Goal: Task Accomplishment & Management: Use online tool/utility

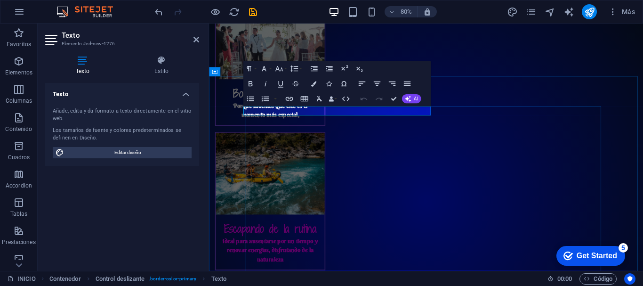
scroll to position [1432, 0]
click at [220, 72] on span "Contenedor" at bounding box center [232, 72] width 24 height 5
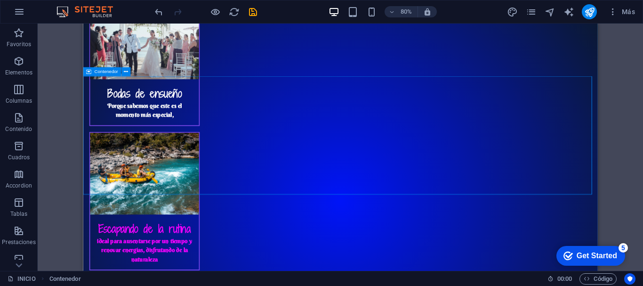
click at [108, 70] on span "Contenedor" at bounding box center [107, 72] width 24 height 5
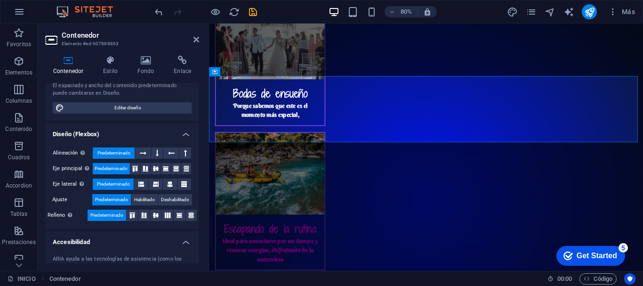
scroll to position [105, 0]
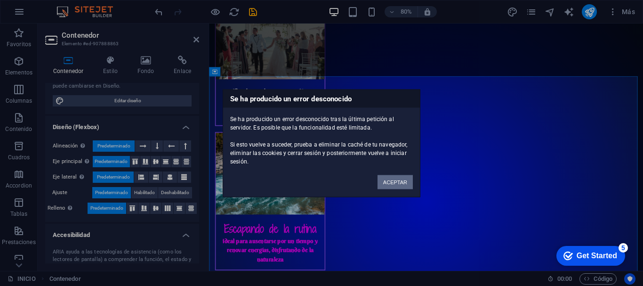
click at [388, 183] on button "ACEPTAR" at bounding box center [395, 182] width 35 height 14
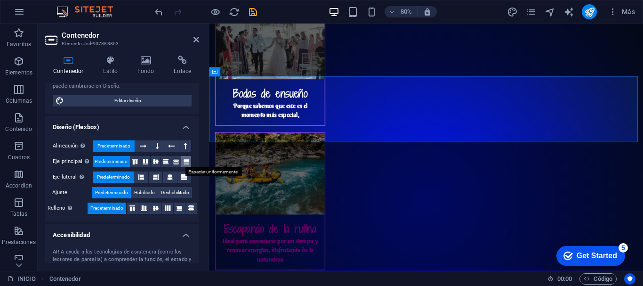
click at [187, 161] on icon at bounding box center [186, 162] width 11 height 6
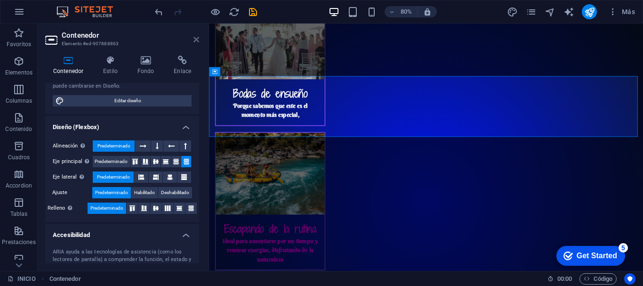
click at [196, 38] on icon at bounding box center [197, 40] width 6 height 8
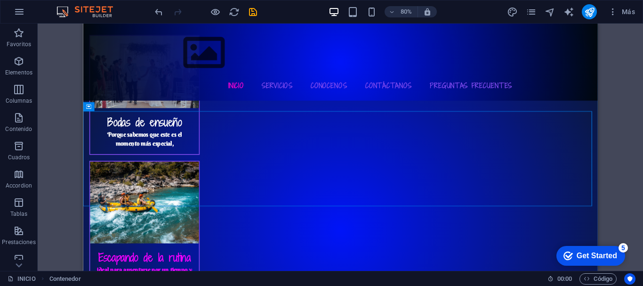
scroll to position [1388, 0]
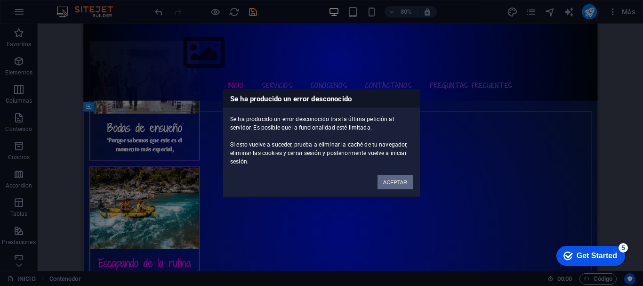
click at [400, 183] on button "ACEPTAR" at bounding box center [395, 182] width 35 height 14
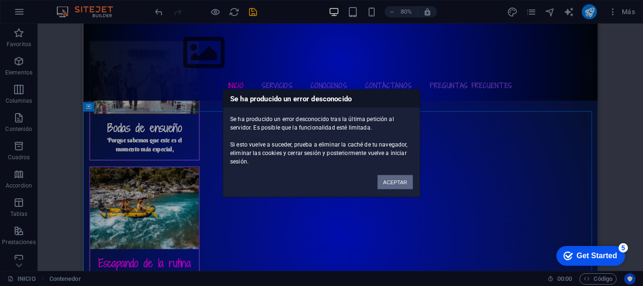
click at [400, 183] on button "ACEPTAR" at bounding box center [395, 182] width 35 height 14
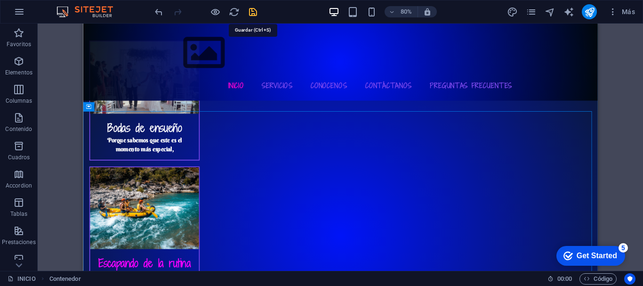
click at [253, 8] on icon "save" at bounding box center [253, 12] width 11 height 11
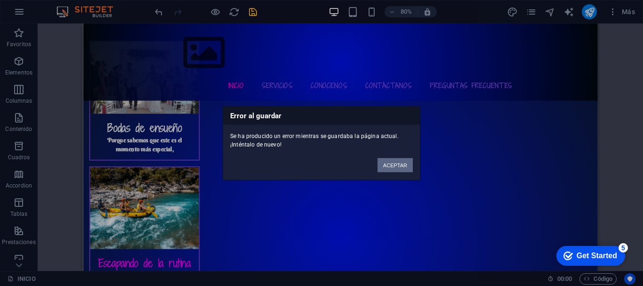
click at [398, 170] on button "ACEPTAR" at bounding box center [395, 165] width 35 height 14
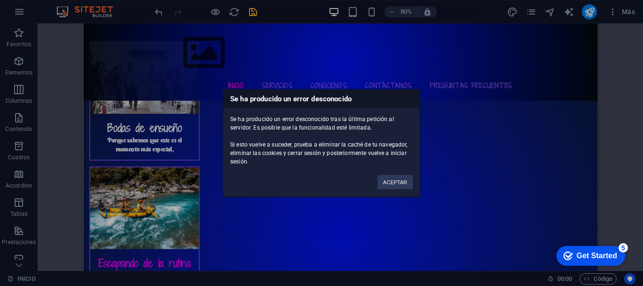
click at [398, 170] on div "ACEPTAR" at bounding box center [395, 177] width 49 height 24
click at [395, 180] on button "ACEPTAR" at bounding box center [395, 182] width 35 height 14
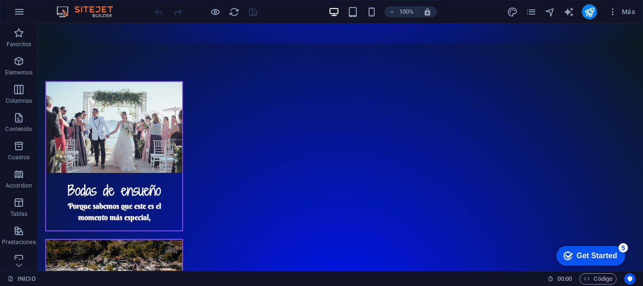
scroll to position [1302, 0]
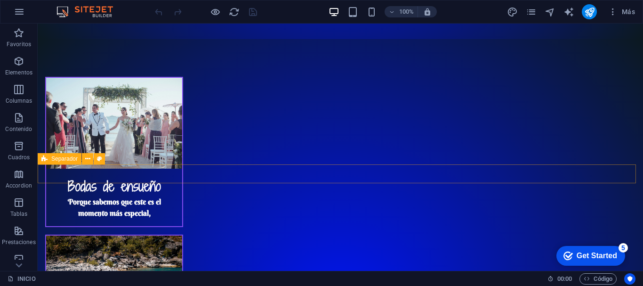
click at [47, 159] on icon at bounding box center [44, 158] width 6 height 11
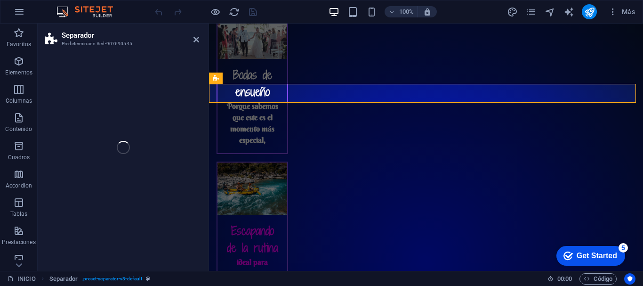
select select "px"
select select "zigzag"
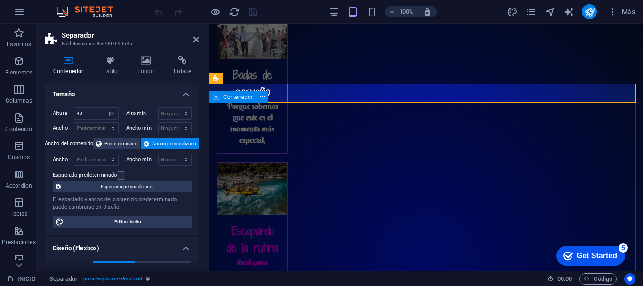
scroll to position [1263, 0]
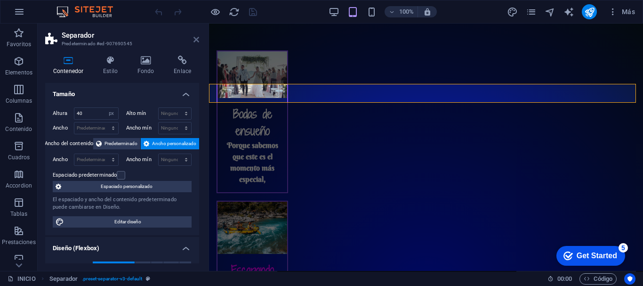
click at [195, 39] on icon at bounding box center [197, 40] width 6 height 8
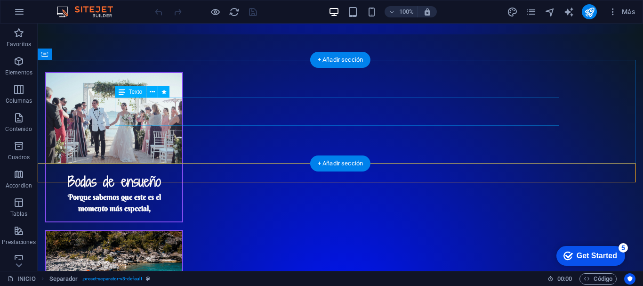
scroll to position [1303, 0]
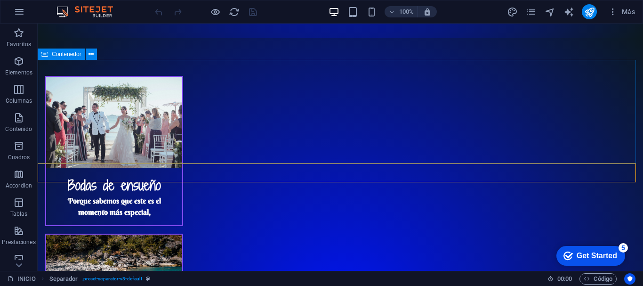
click at [71, 56] on span "Contenedor" at bounding box center [67, 54] width 30 height 6
click at [71, 56] on div "H1 Superposición de imagen de texto Contenedor Imagen Banner Contenedor Contene…" at bounding box center [341, 147] width 606 height 247
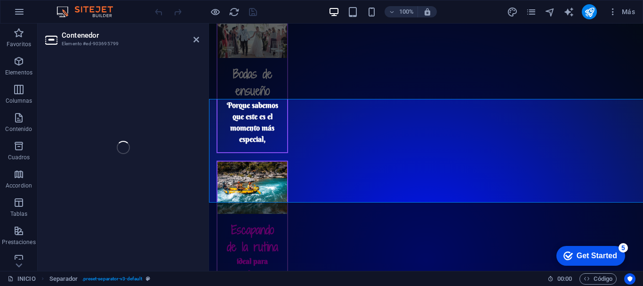
select select "px"
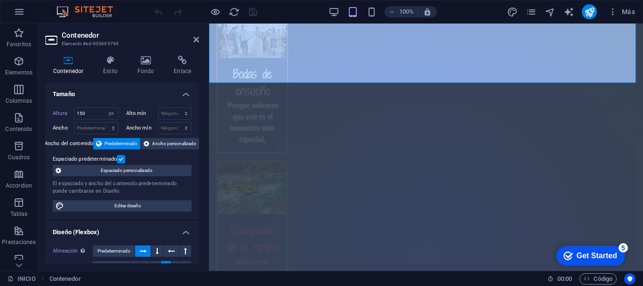
scroll to position [1264, 0]
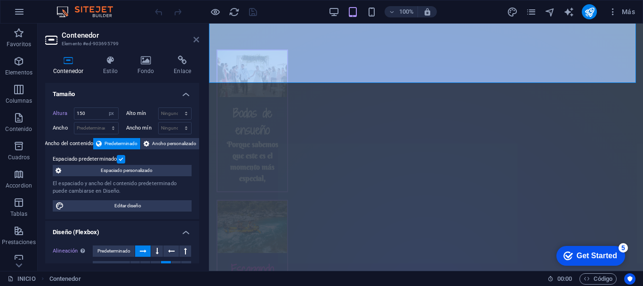
click at [195, 42] on icon at bounding box center [197, 40] width 6 height 8
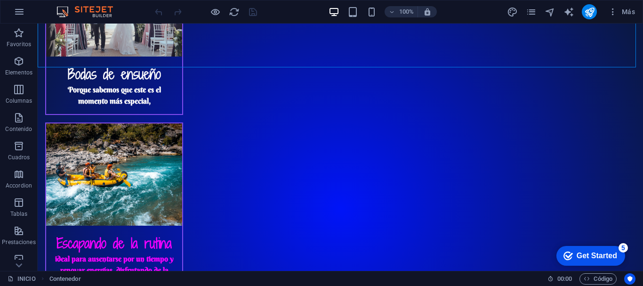
scroll to position [1420, 0]
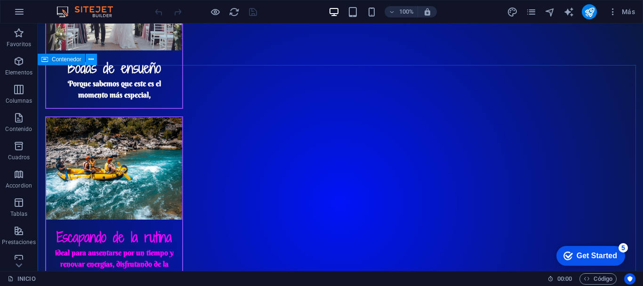
click at [90, 57] on icon at bounding box center [91, 60] width 5 height 10
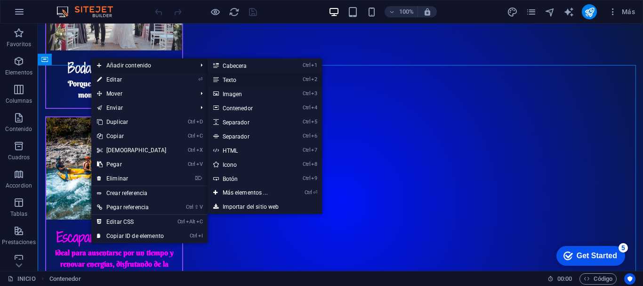
click at [249, 81] on link "Ctrl 2 Texto" at bounding box center [247, 80] width 79 height 14
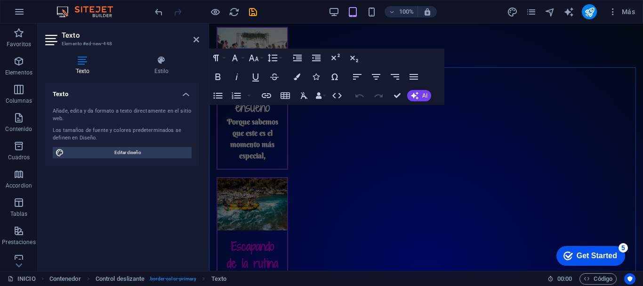
scroll to position [1298, 0]
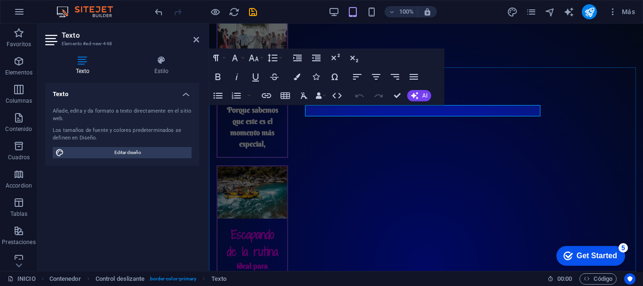
drag, startPoint x: 387, startPoint y: 108, endPoint x: 548, endPoint y: 128, distance: 162.2
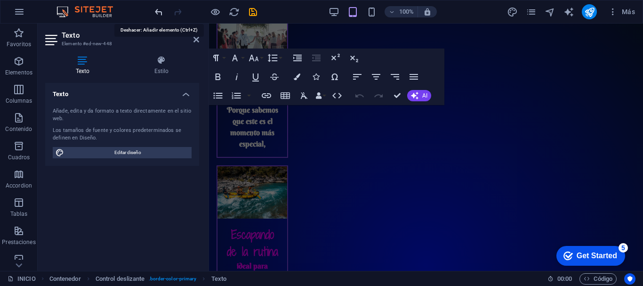
click at [161, 11] on icon "undo" at bounding box center [159, 12] width 11 height 11
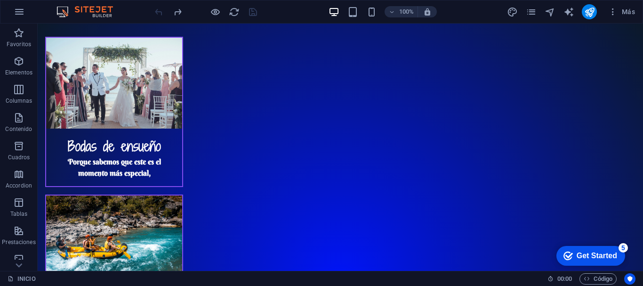
scroll to position [1350, 0]
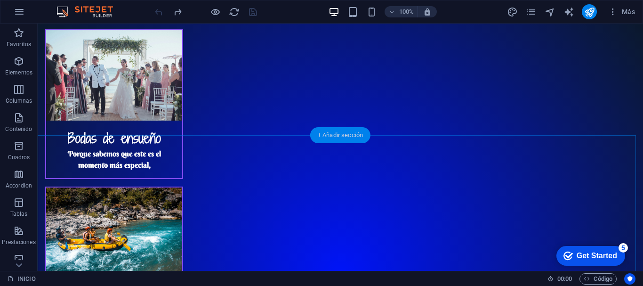
click at [333, 137] on div "+ Añadir sección" at bounding box center [340, 135] width 60 height 16
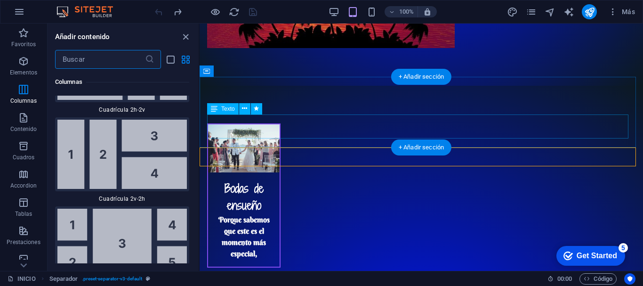
scroll to position [3139, 0]
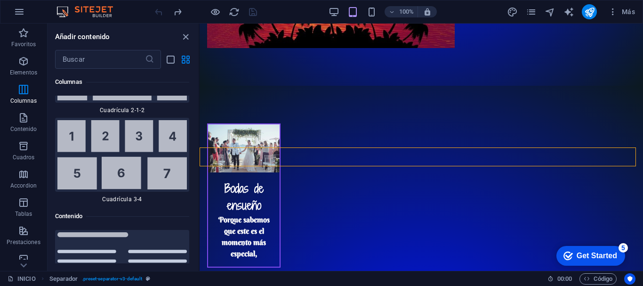
click at [196, 102] on div "Favoritos 1 Star Cabecera 1 Star Contenedor 1 Star Menú Elementos 1 Star Cabece…" at bounding box center [123, 166] width 151 height 195
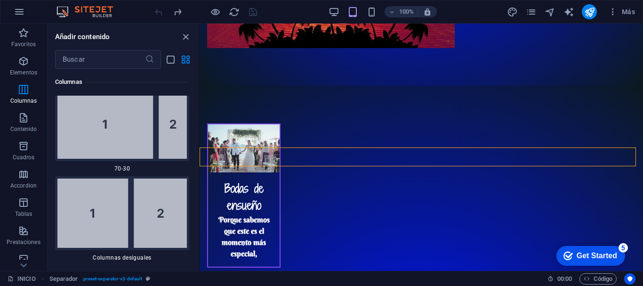
scroll to position [1526, 0]
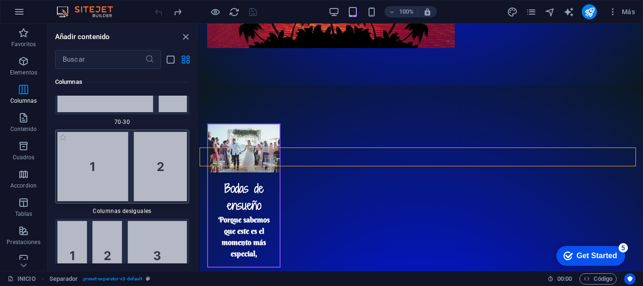
click at [84, 178] on img at bounding box center [122, 166] width 130 height 69
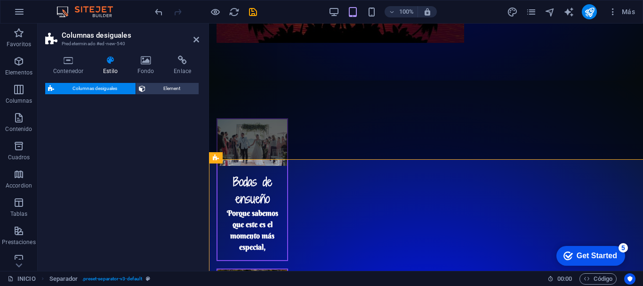
select select "%"
select select "rem"
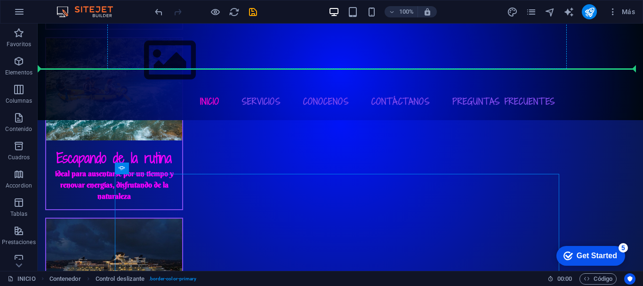
scroll to position [1493, 0]
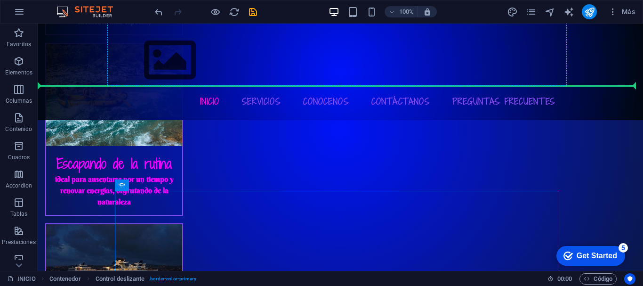
drag, startPoint x: 353, startPoint y: 181, endPoint x: 220, endPoint y: 50, distance: 186.2
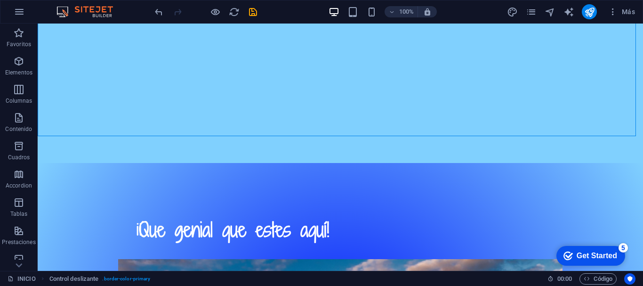
scroll to position [225, 0]
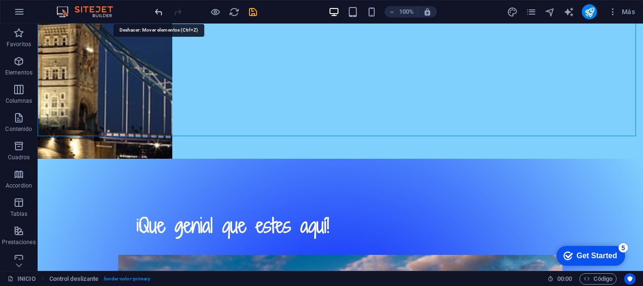
click at [159, 13] on icon "undo" at bounding box center [159, 12] width 11 height 11
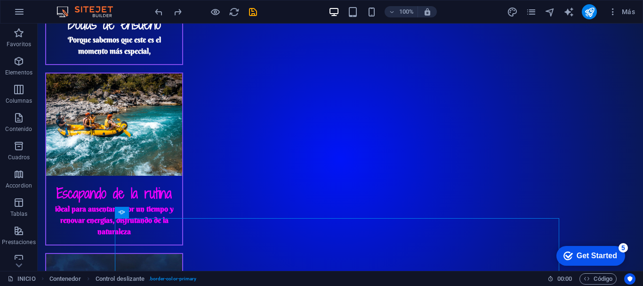
scroll to position [1460, 0]
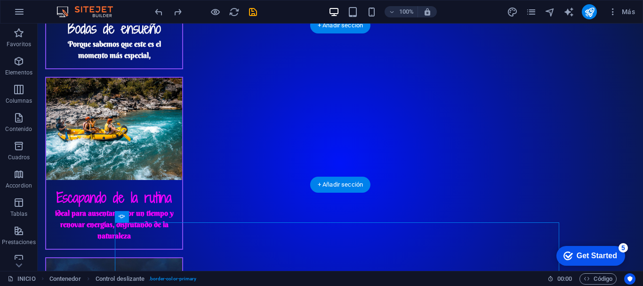
drag, startPoint x: 160, startPoint y: 241, endPoint x: 164, endPoint y: 116, distance: 124.9
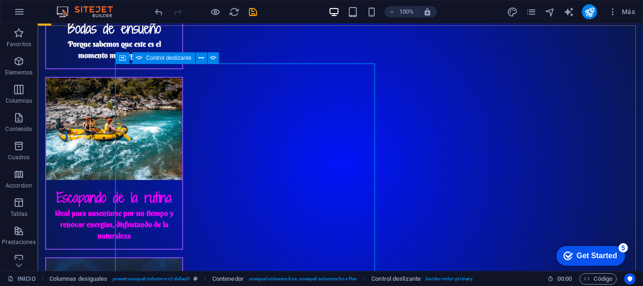
click at [157, 58] on span "Control deslizante" at bounding box center [168, 58] width 45 height 6
select select "px"
select select "s"
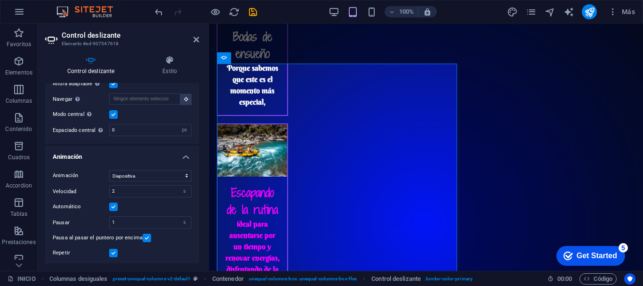
scroll to position [258, 0]
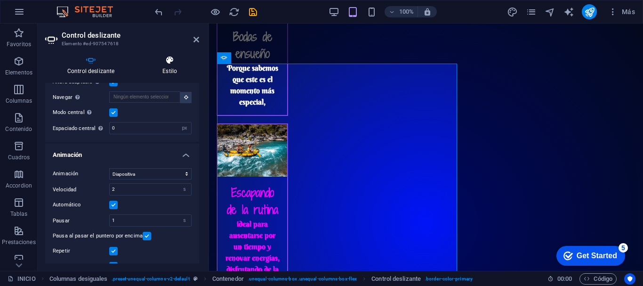
click at [173, 75] on h4 "Estilo" at bounding box center [169, 66] width 59 height 20
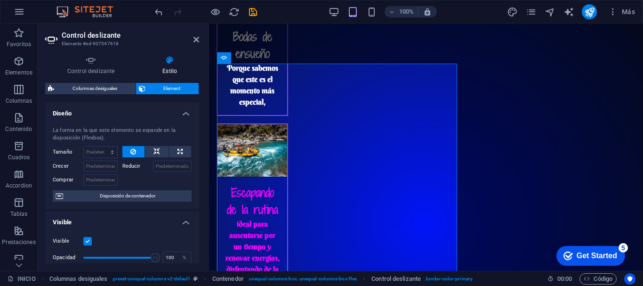
drag, startPoint x: 197, startPoint y: 131, endPoint x: 197, endPoint y: 154, distance: 23.6
click at [197, 154] on div "Diseño La forma en la que este elemento se expande en la disposición (Flexbox).…" at bounding box center [122, 182] width 154 height 161
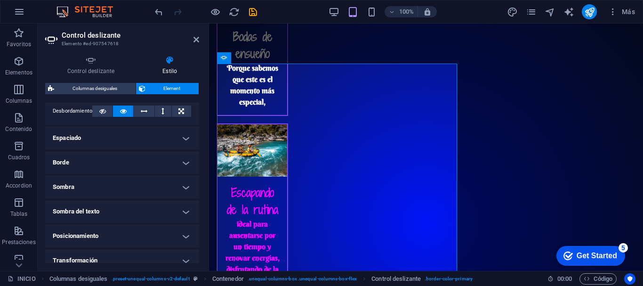
scroll to position [164, 0]
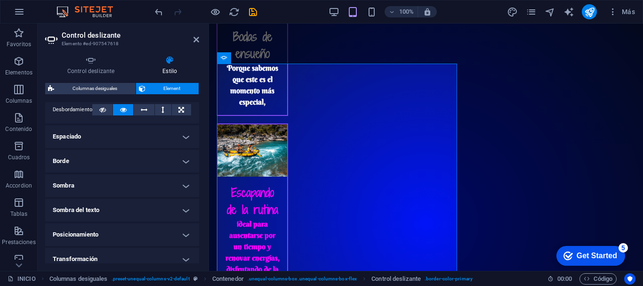
click at [186, 165] on h4 "Borde" at bounding box center [122, 161] width 154 height 23
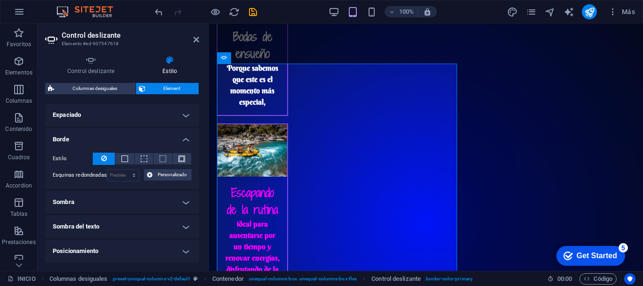
scroll to position [185, 0]
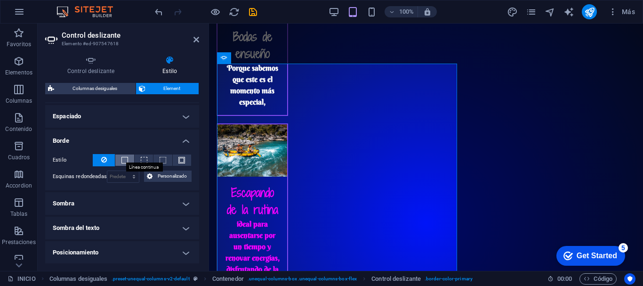
click at [122, 158] on span at bounding box center [125, 160] width 7 height 7
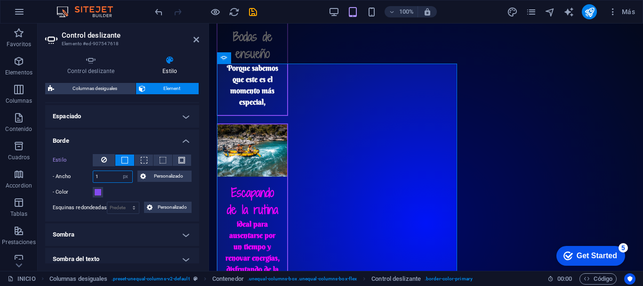
drag, startPoint x: 105, startPoint y: 178, endPoint x: 93, endPoint y: 178, distance: 11.8
click at [93, 178] on input "1" at bounding box center [112, 176] width 39 height 11
type input "2"
click at [251, 12] on icon "save" at bounding box center [253, 12] width 11 height 11
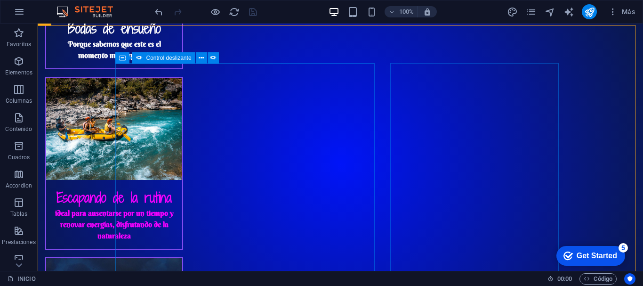
click at [167, 57] on span "Control deslizante" at bounding box center [168, 58] width 45 height 6
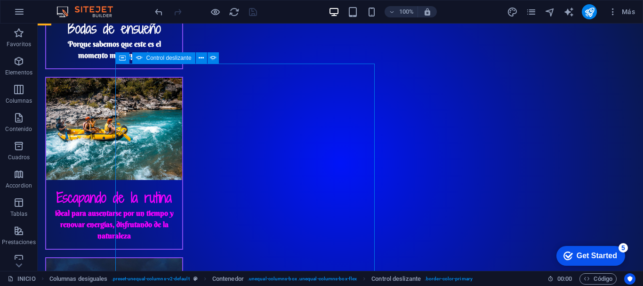
click at [167, 57] on span "Control deslizante" at bounding box center [168, 58] width 45 height 6
select select "px"
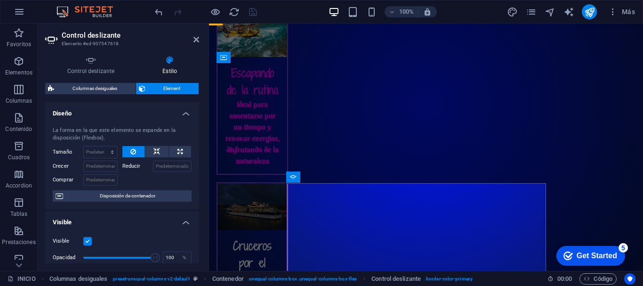
scroll to position [1340, 0]
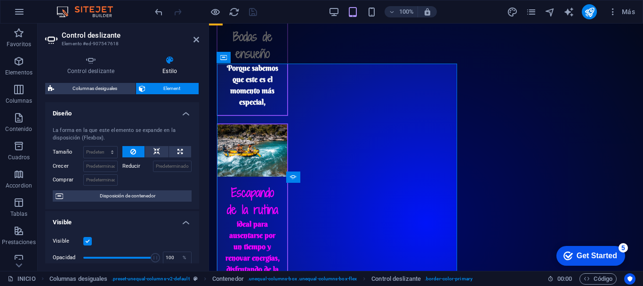
drag, startPoint x: 196, startPoint y: 112, endPoint x: 196, endPoint y: 131, distance: 19.8
click at [196, 131] on li "Diseño La forma en la que este elemento se expande en la disposición (Flexbox).…" at bounding box center [122, 155] width 154 height 107
drag, startPoint x: 196, startPoint y: 131, endPoint x: 196, endPoint y: 166, distance: 34.4
click at [196, 166] on div "La forma en la que este elemento se expande en la disposición (Flexbox). Tamaño…" at bounding box center [122, 164] width 154 height 90
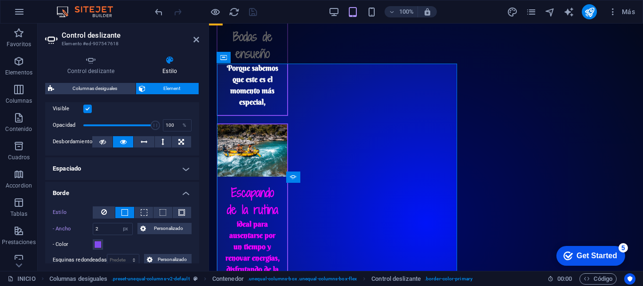
scroll to position [0, 0]
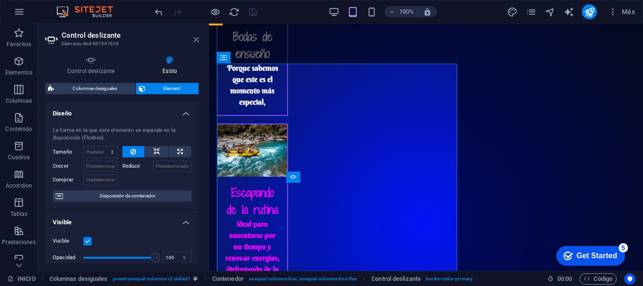
click at [195, 37] on icon at bounding box center [197, 40] width 6 height 8
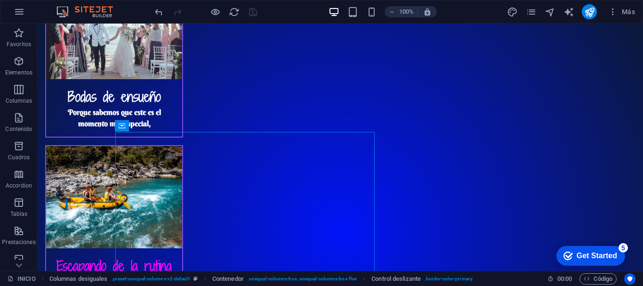
scroll to position [1383, 0]
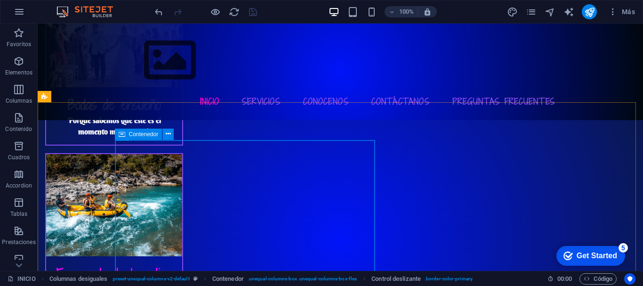
click at [122, 134] on icon at bounding box center [122, 134] width 7 height 11
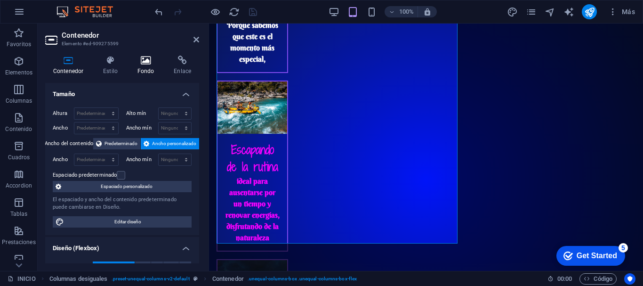
click at [142, 67] on h4 "Fondo" at bounding box center [148, 66] width 37 height 20
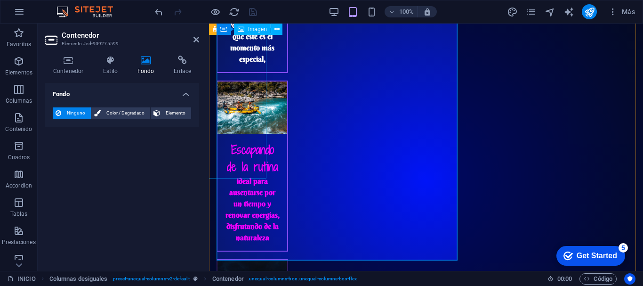
click at [251, 29] on span "Imagen" at bounding box center [257, 29] width 19 height 6
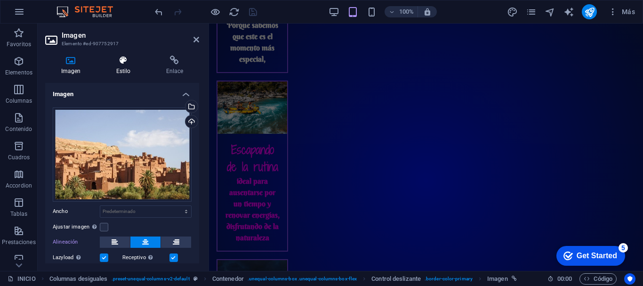
click at [122, 66] on h4 "Estilo" at bounding box center [125, 66] width 50 height 20
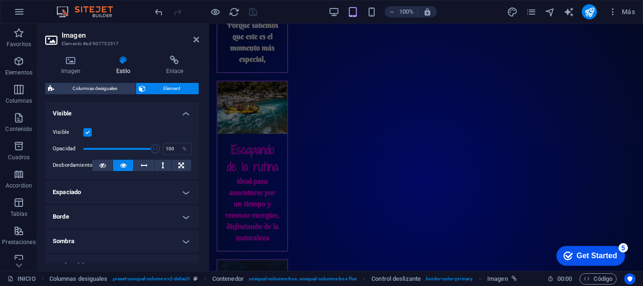
click at [182, 213] on h4 "Borde" at bounding box center [122, 216] width 154 height 23
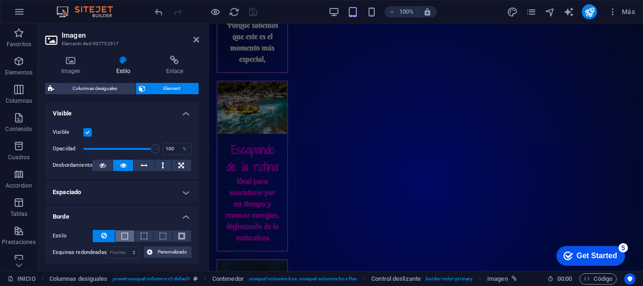
click at [130, 235] on button at bounding box center [124, 235] width 18 height 11
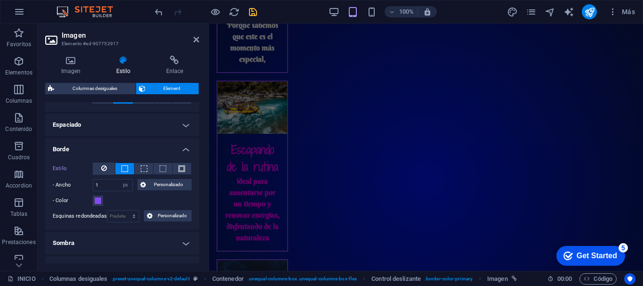
scroll to position [69, 0]
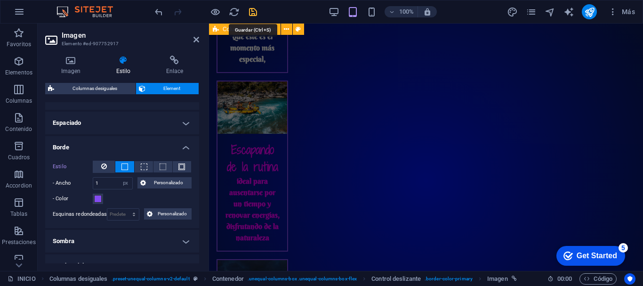
click at [252, 13] on icon "save" at bounding box center [253, 12] width 11 height 11
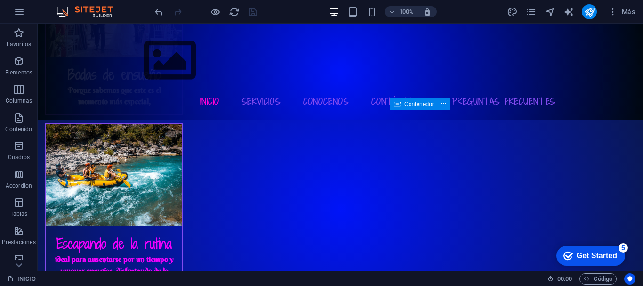
scroll to position [1400, 0]
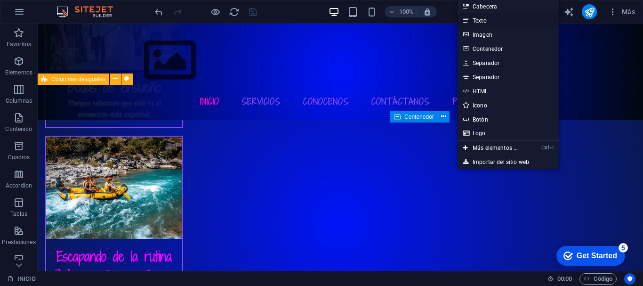
click at [481, 21] on link "Texto" at bounding box center [508, 20] width 101 height 14
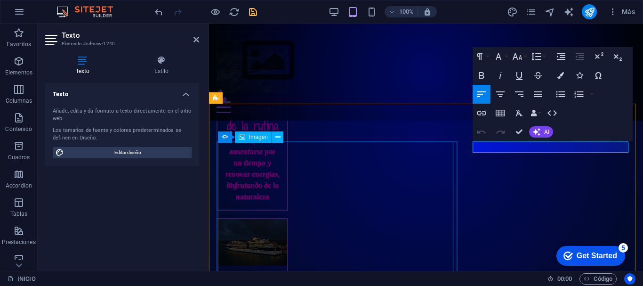
scroll to position [1262, 0]
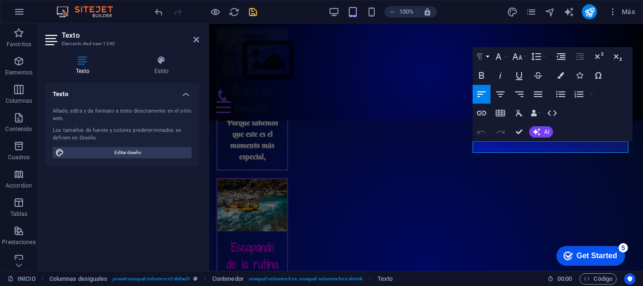
click at [481, 56] on icon "button" at bounding box center [479, 56] width 11 height 11
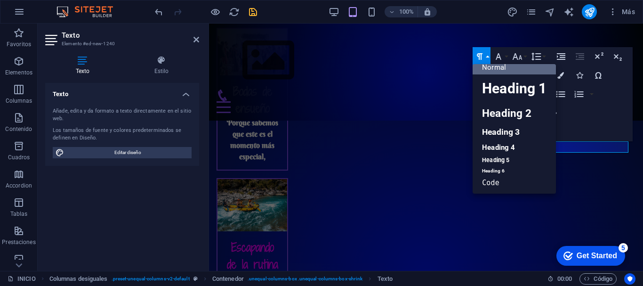
scroll to position [8, 0]
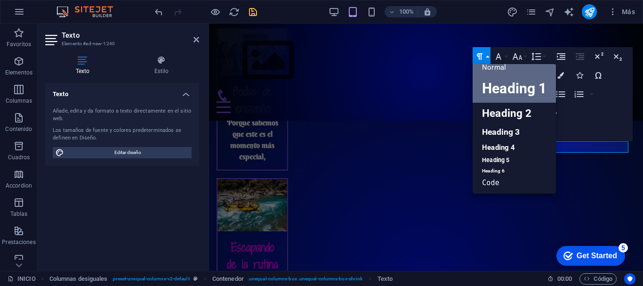
click at [495, 87] on link "Heading 1" at bounding box center [514, 88] width 83 height 28
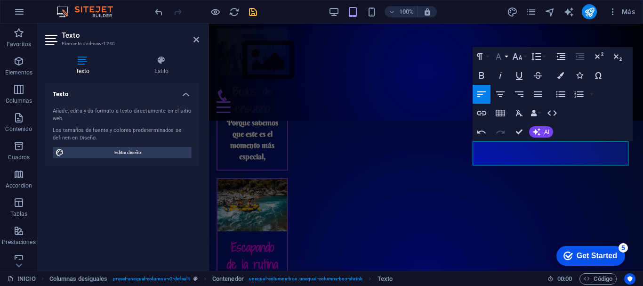
click at [504, 59] on icon "button" at bounding box center [498, 56] width 11 height 11
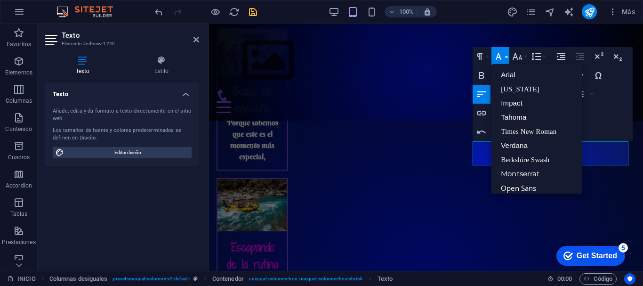
scroll to position [19, 0]
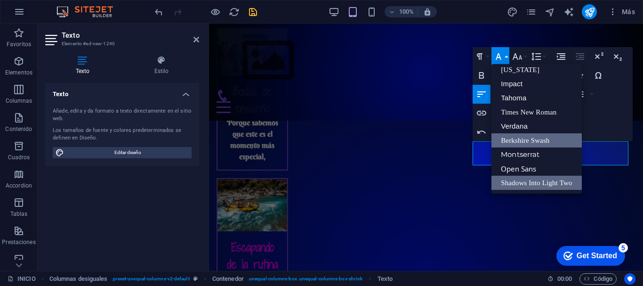
click at [517, 141] on link "Berkshire Swash" at bounding box center [537, 140] width 90 height 14
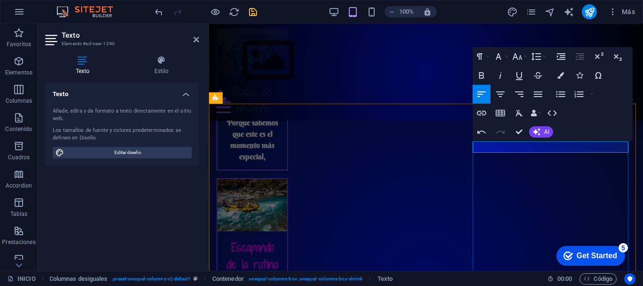
drag, startPoint x: 542, startPoint y: 146, endPoint x: 473, endPoint y: 147, distance: 68.3
click at [503, 91] on icon "button" at bounding box center [500, 94] width 11 height 11
click at [481, 57] on icon "button" at bounding box center [479, 56] width 11 height 11
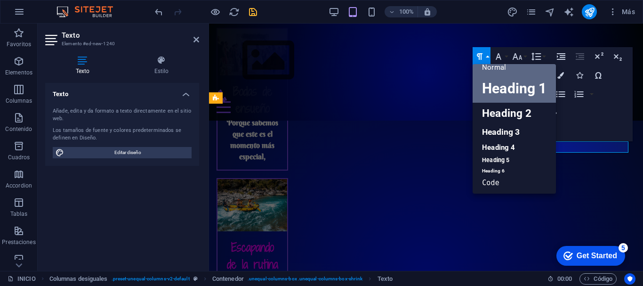
click at [492, 85] on link "Heading 1" at bounding box center [514, 88] width 83 height 28
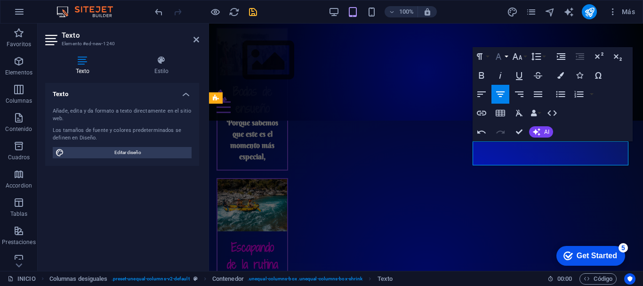
click at [500, 60] on icon "button" at bounding box center [498, 56] width 11 height 11
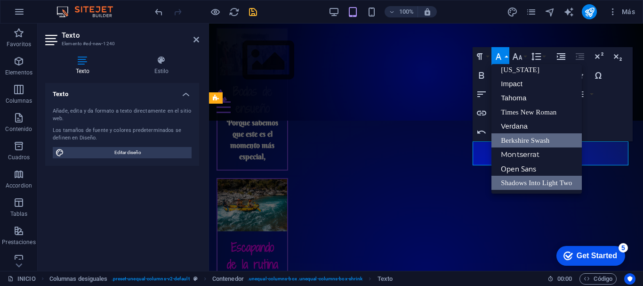
click at [514, 143] on link "Berkshire Swash" at bounding box center [537, 140] width 90 height 14
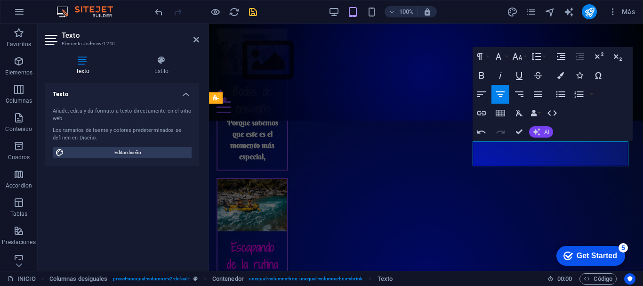
click at [539, 131] on icon "button" at bounding box center [537, 132] width 8 height 8
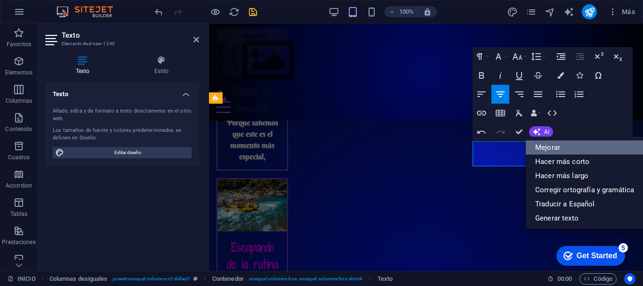
click at [549, 145] on link "Mejorar" at bounding box center [585, 147] width 118 height 14
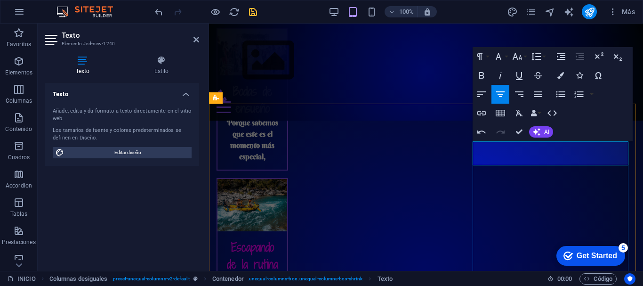
drag, startPoint x: 601, startPoint y: 159, endPoint x: 504, endPoint y: 162, distance: 96.6
click at [500, 56] on icon "button" at bounding box center [499, 56] width 6 height 7
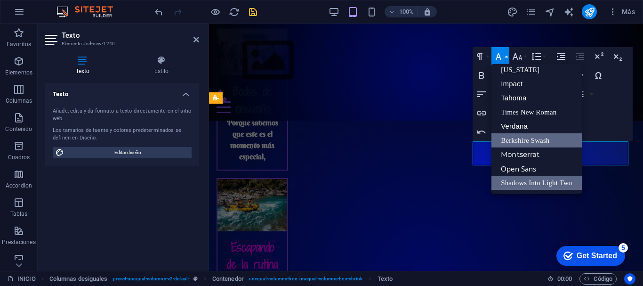
click at [511, 138] on link "Berkshire Swash" at bounding box center [537, 140] width 90 height 14
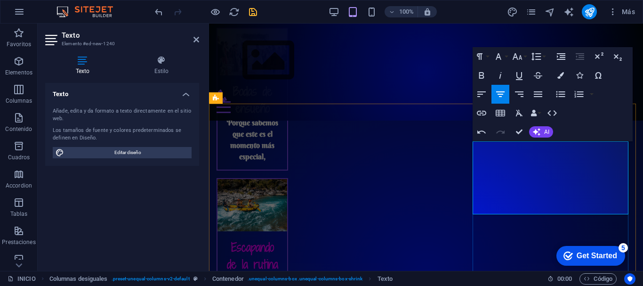
drag, startPoint x: 608, startPoint y: 207, endPoint x: 495, endPoint y: 200, distance: 113.2
click at [482, 75] on icon "button" at bounding box center [481, 75] width 11 height 11
click at [565, 75] on button "Colors" at bounding box center [561, 75] width 18 height 19
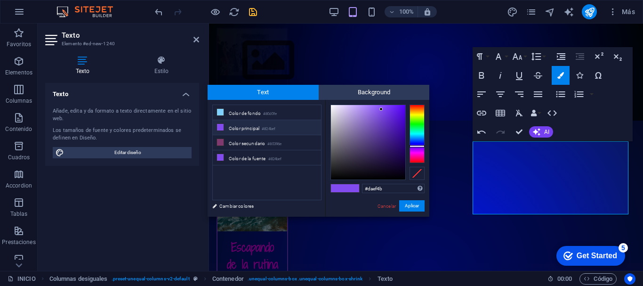
click at [413, 115] on div at bounding box center [417, 134] width 15 height 58
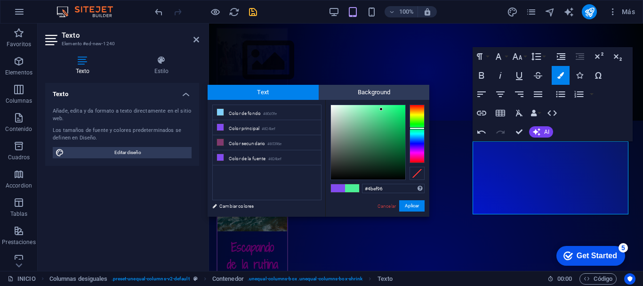
click at [414, 128] on div at bounding box center [417, 134] width 15 height 58
click at [414, 125] on div at bounding box center [417, 134] width 15 height 58
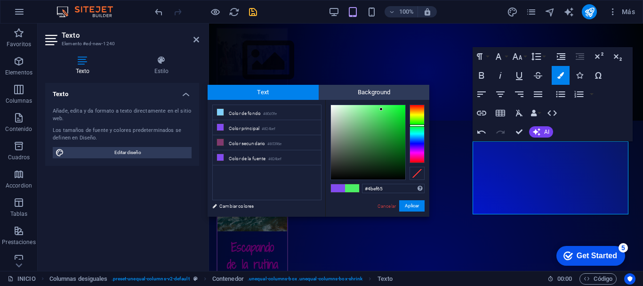
click at [395, 116] on div at bounding box center [368, 142] width 74 height 74
click at [396, 111] on div at bounding box center [368, 142] width 74 height 74
click at [404, 203] on button "Aplicar" at bounding box center [411, 205] width 25 height 11
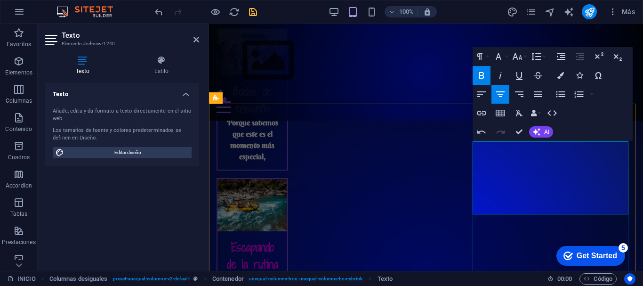
drag, startPoint x: 607, startPoint y: 204, endPoint x: 493, endPoint y: 194, distance: 114.4
click at [557, 77] on button "Colors" at bounding box center [561, 75] width 18 height 19
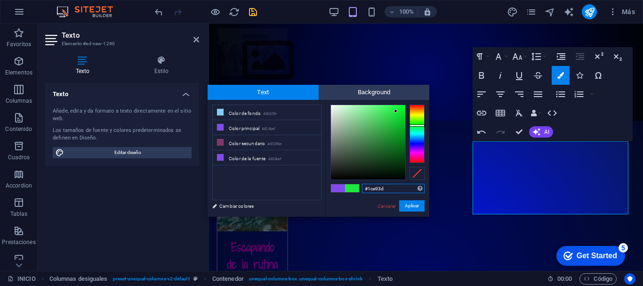
type input "#d9e91c"
click at [413, 115] on div at bounding box center [417, 134] width 15 height 58
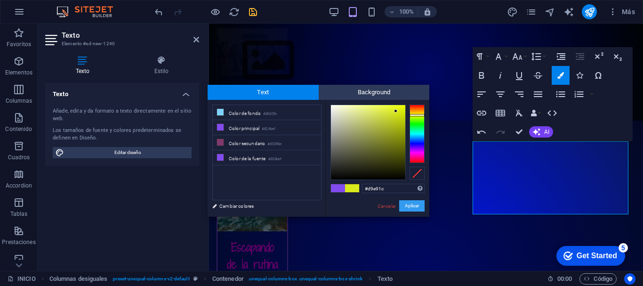
click at [412, 205] on button "Aplicar" at bounding box center [411, 205] width 25 height 11
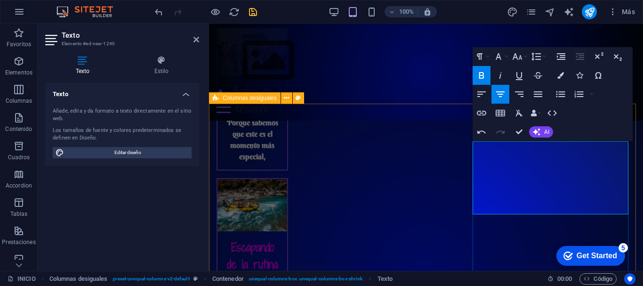
click at [155, 60] on icon at bounding box center [161, 60] width 75 height 9
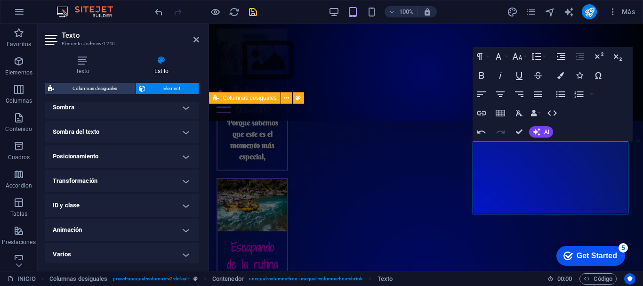
scroll to position [245, 0]
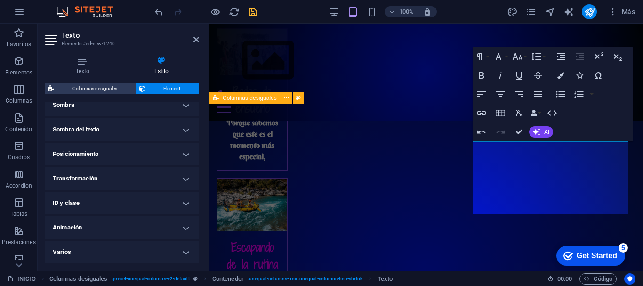
click at [181, 226] on h4 "Animación" at bounding box center [122, 227] width 154 height 23
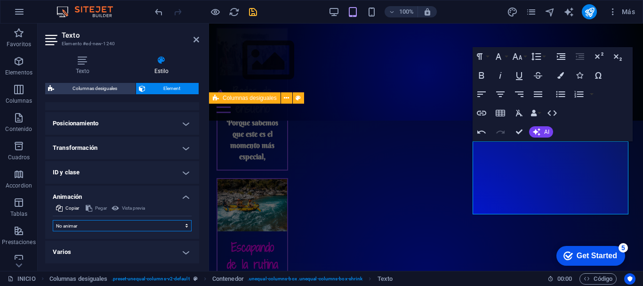
click at [167, 225] on select "No animar Mostrar / Ocultar Subir/bajar Acercar/alejar Deslizar de izquierda a …" at bounding box center [122, 225] width 139 height 11
select select "shrink"
click at [53, 220] on select "No animar Mostrar / Ocultar Subir/bajar Acercar/alejar Deslizar de izquierda a …" at bounding box center [122, 225] width 139 height 11
select select "scroll"
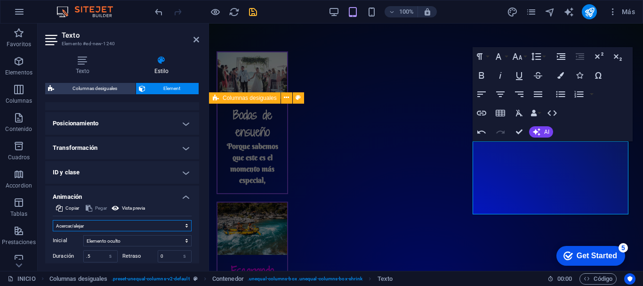
click at [111, 223] on select "No animar Mostrar / Ocultar Subir/bajar Acercar/alejar Deslizar de izquierda a …" at bounding box center [122, 225] width 139 height 11
click at [53, 220] on select "No animar Mostrar / Ocultar Subir/bajar Acercar/alejar Deslizar de izquierda a …" at bounding box center [122, 225] width 139 height 11
click at [103, 228] on select "No animar Mostrar / Ocultar Subir/bajar Acercar/alejar Deslizar de izquierda a …" at bounding box center [122, 225] width 139 height 11
select select "flash"
click at [53, 220] on select "No animar Mostrar / Ocultar Subir/bajar Acercar/alejar Deslizar de izquierda a …" at bounding box center [122, 225] width 139 height 11
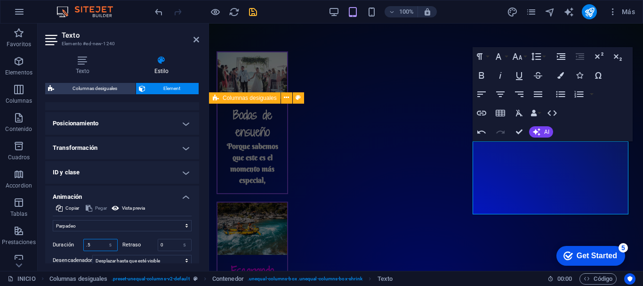
drag, startPoint x: 95, startPoint y: 246, endPoint x: 81, endPoint y: 245, distance: 14.2
click at [81, 245] on div "Duración .5 s ms" at bounding box center [85, 245] width 65 height 12
drag, startPoint x: 95, startPoint y: 243, endPoint x: 83, endPoint y: 243, distance: 12.2
click at [83, 243] on div "Duración 10 s ms" at bounding box center [85, 245] width 65 height 12
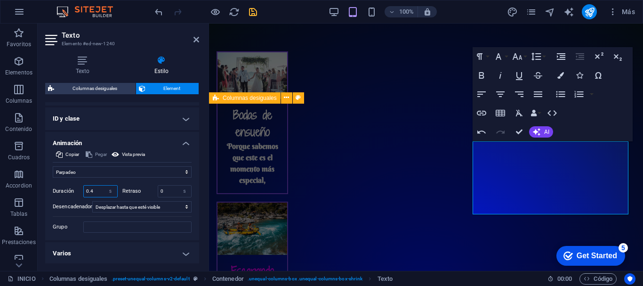
scroll to position [331, 0]
type input "0.4"
click at [252, 10] on icon "save" at bounding box center [253, 12] width 11 height 11
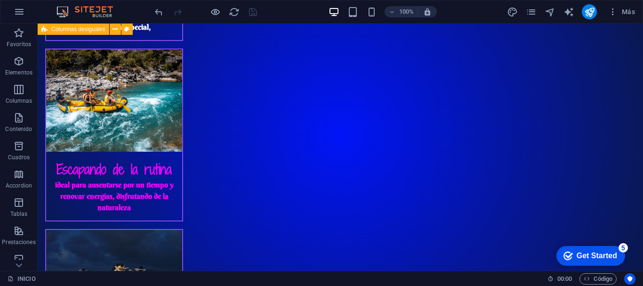
scroll to position [1497, 0]
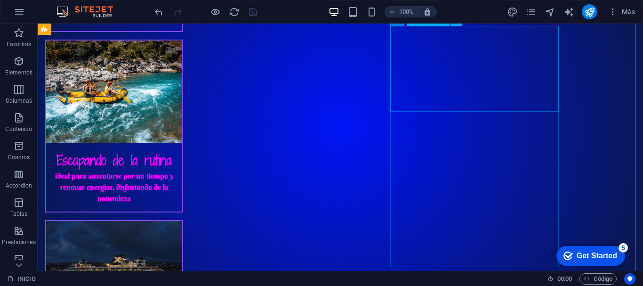
click at [415, 25] on icon at bounding box center [414, 20] width 7 height 11
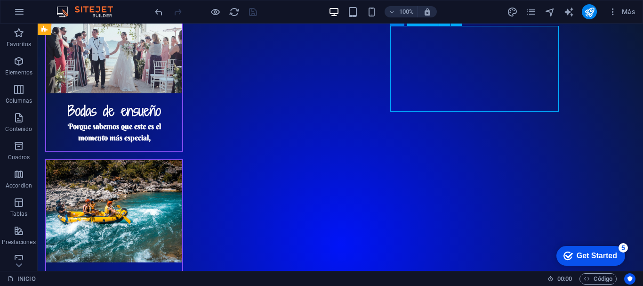
select select "flash"
select select "s"
select select "scroll"
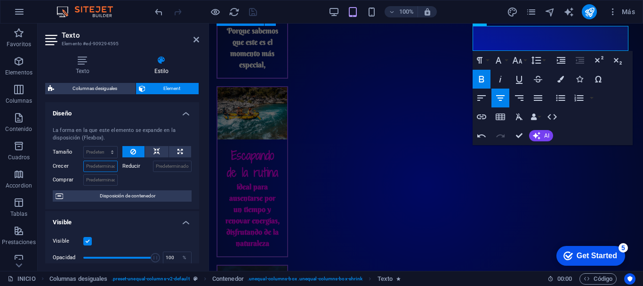
click at [110, 168] on input "Crecer" at bounding box center [100, 166] width 34 height 11
type input "3"
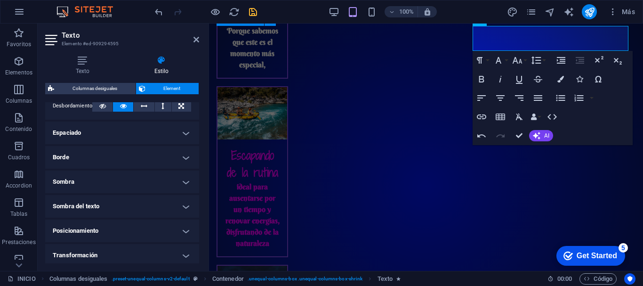
scroll to position [170, 0]
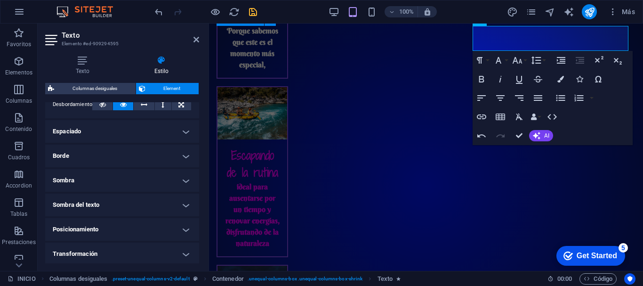
type input "4"
click at [181, 181] on h4 "Sombra" at bounding box center [122, 180] width 154 height 23
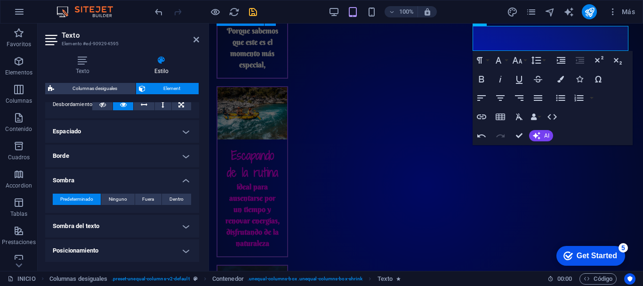
click at [181, 181] on h4 "Sombra" at bounding box center [122, 177] width 154 height 17
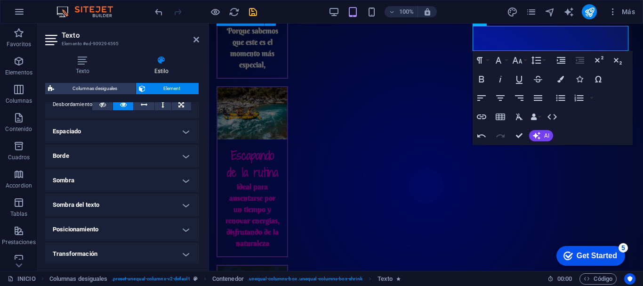
click at [185, 206] on h4 "Sombra del texto" at bounding box center [122, 205] width 154 height 23
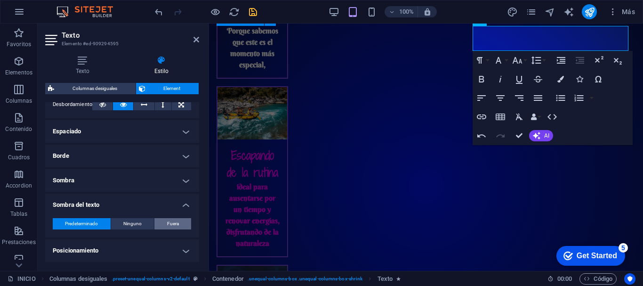
click at [180, 224] on button "Fuera" at bounding box center [172, 223] width 37 height 11
type input "2"
type input "4"
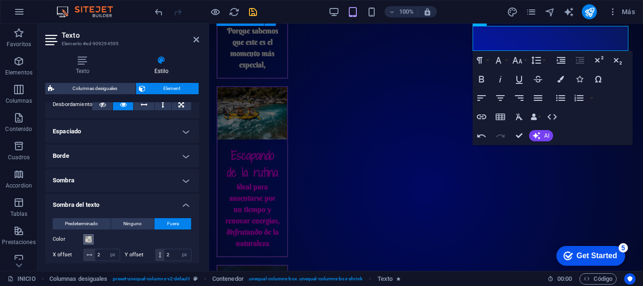
click at [88, 239] on span at bounding box center [89, 239] width 8 height 8
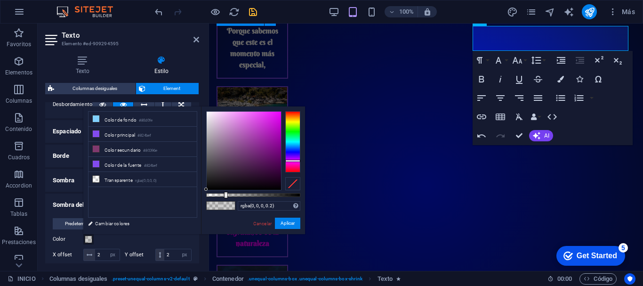
drag, startPoint x: 292, startPoint y: 111, endPoint x: 295, endPoint y: 160, distance: 49.1
click at [295, 160] on div at bounding box center [292, 161] width 15 height 2
click at [280, 112] on div at bounding box center [244, 151] width 74 height 78
click at [207, 112] on div at bounding box center [244, 151] width 74 height 78
type input "#fdfbfd"
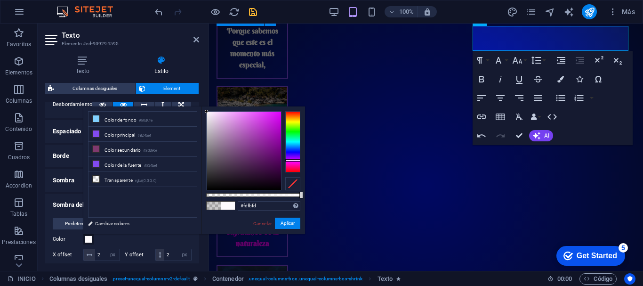
drag, startPoint x: 226, startPoint y: 195, endPoint x: 302, endPoint y: 197, distance: 76.8
click at [302, 197] on div at bounding box center [302, 195] width 4 height 7
click at [120, 253] on input "2" at bounding box center [107, 254] width 24 height 11
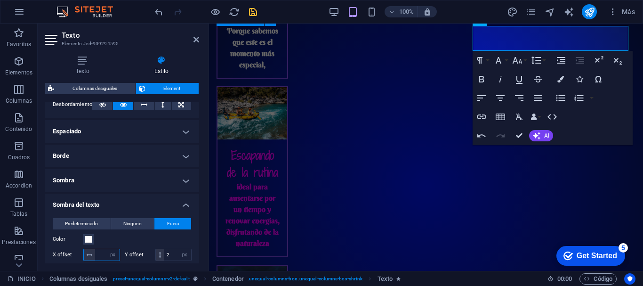
type input "3"
type input "4"
drag, startPoint x: 199, startPoint y: 177, endPoint x: 199, endPoint y: 193, distance: 16.0
click at [199, 193] on div "Texto Estilo Texto Añade, edita y da formato a texto directamente en el sitio w…" at bounding box center [122, 159] width 169 height 223
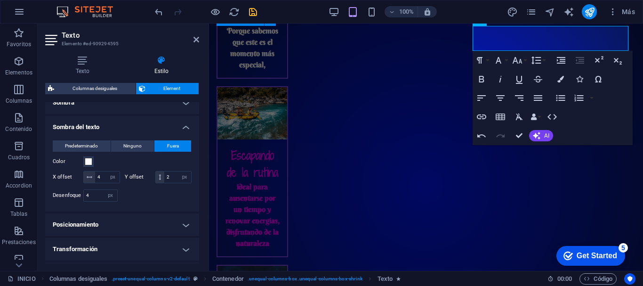
scroll to position [268, 0]
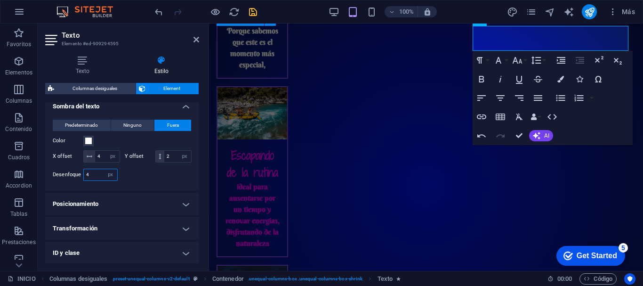
click at [92, 180] on input "4" at bounding box center [100, 174] width 33 height 11
click at [254, 10] on icon "save" at bounding box center [253, 12] width 11 height 11
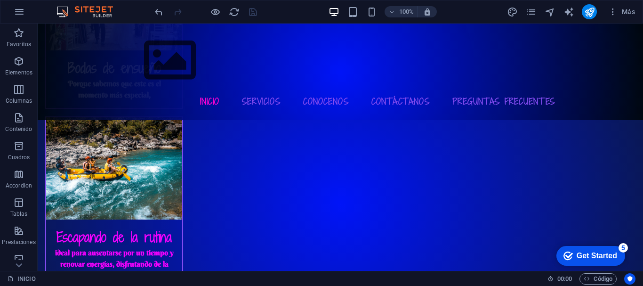
scroll to position [1385, 0]
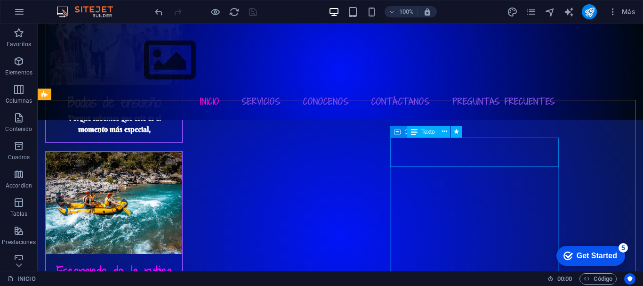
click at [428, 132] on span "Texto" at bounding box center [429, 132] width 14 height 6
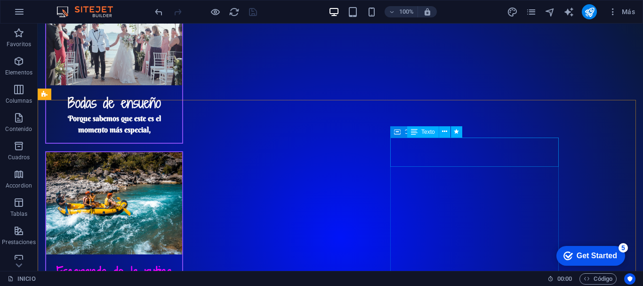
select select "px"
select select "flash"
select select "s"
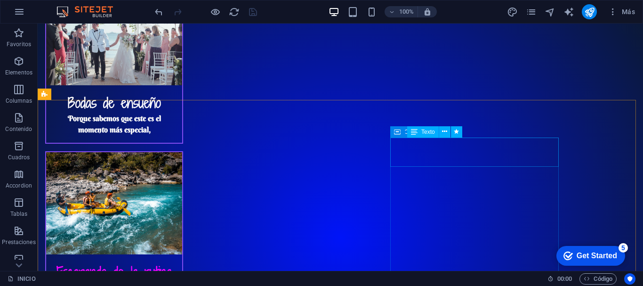
select select "s"
select select "scroll"
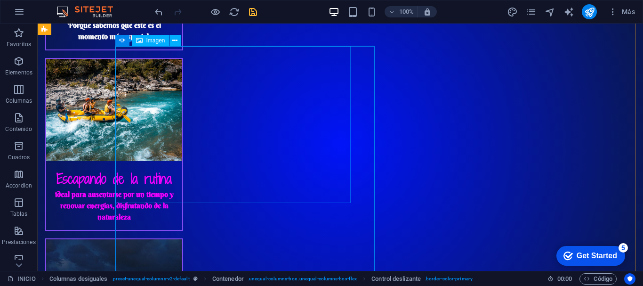
scroll to position [1477, 0]
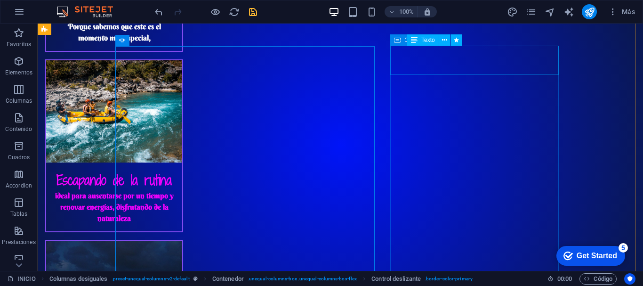
click at [429, 39] on span "Texto" at bounding box center [429, 40] width 14 height 6
select select "px"
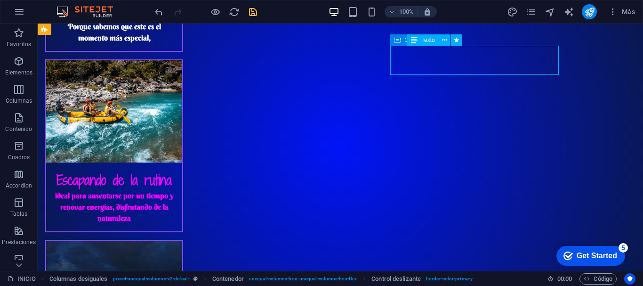
select select "flash"
select select "s"
select select "scroll"
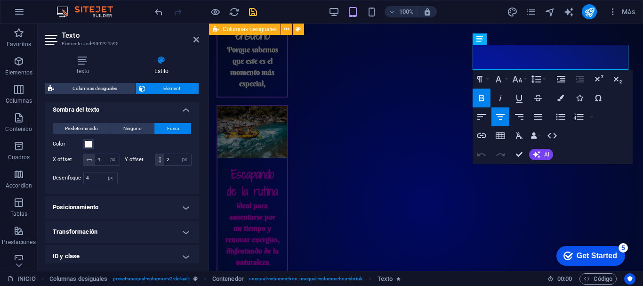
scroll to position [268, 0]
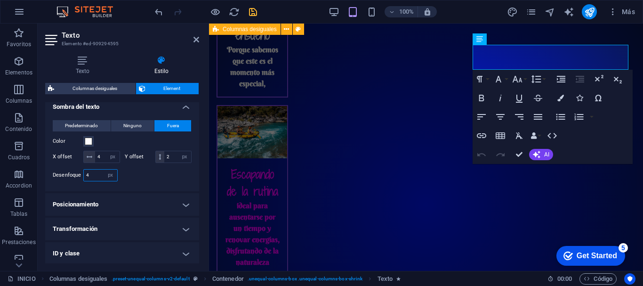
drag, startPoint x: 92, startPoint y: 190, endPoint x: 79, endPoint y: 187, distance: 13.0
click at [79, 181] on div "Desenfoque 4 px rem % vh vw" at bounding box center [85, 175] width 65 height 12
type input "0"
click at [256, 10] on icon "save" at bounding box center [253, 12] width 11 height 11
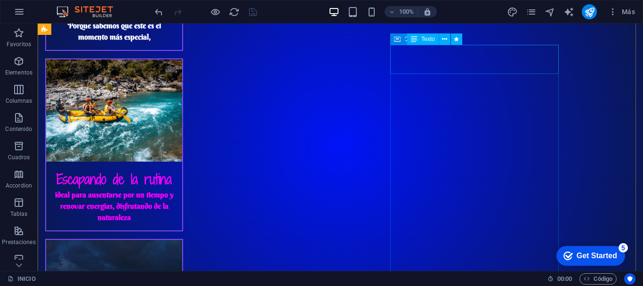
click at [424, 41] on span "Texto" at bounding box center [429, 39] width 14 height 6
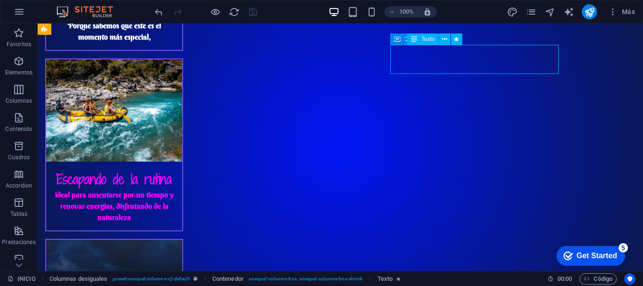
click at [424, 41] on span "Texto" at bounding box center [429, 39] width 14 height 6
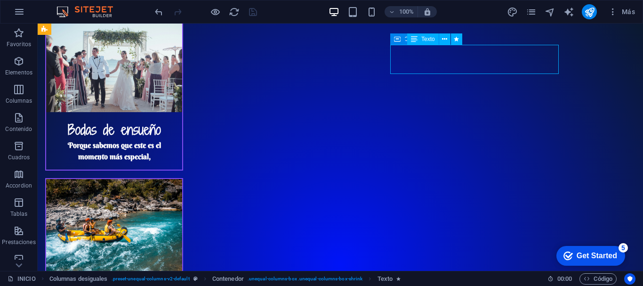
select select "px"
select select "flash"
select select "s"
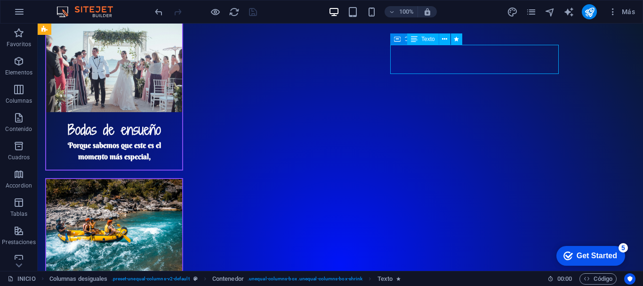
select select "s"
select select "scroll"
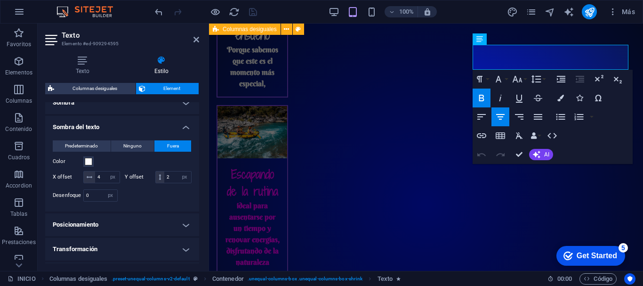
scroll to position [248, 0]
drag, startPoint x: 111, startPoint y: 178, endPoint x: 92, endPoint y: 178, distance: 18.8
click at [92, 178] on div "4 px rem vh vw" at bounding box center [101, 176] width 37 height 12
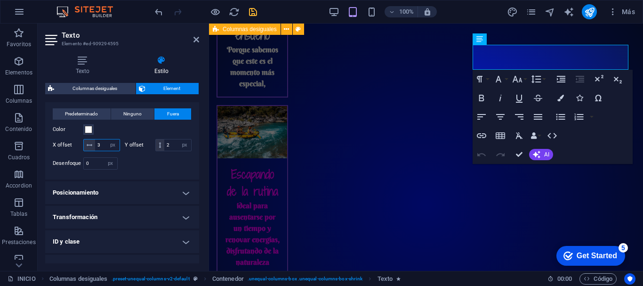
scroll to position [293, 0]
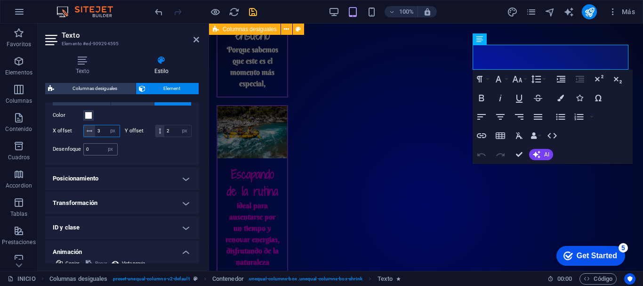
type input "3"
click at [97, 155] on input "0" at bounding box center [100, 149] width 33 height 11
type input "2"
click at [252, 12] on icon "save" at bounding box center [253, 12] width 11 height 11
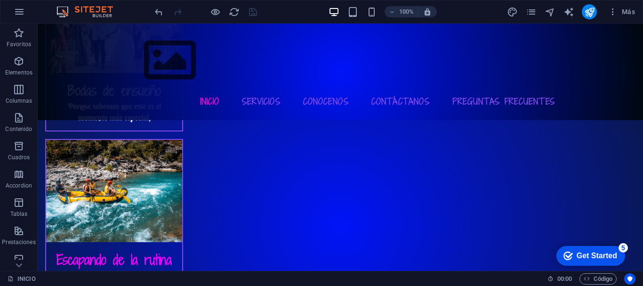
scroll to position [1341, 0]
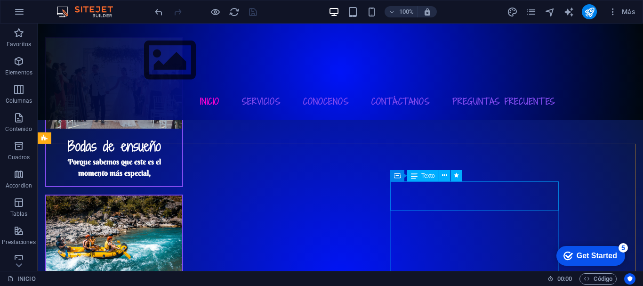
click at [429, 176] on span "Texto" at bounding box center [429, 176] width 14 height 6
select select "px"
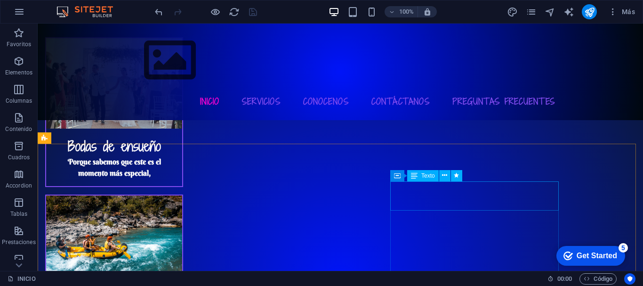
select select "flash"
select select "s"
select select "scroll"
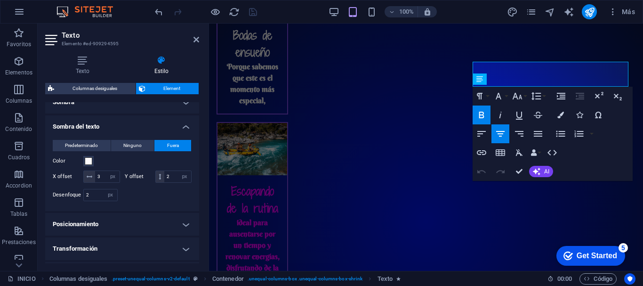
scroll to position [251, 0]
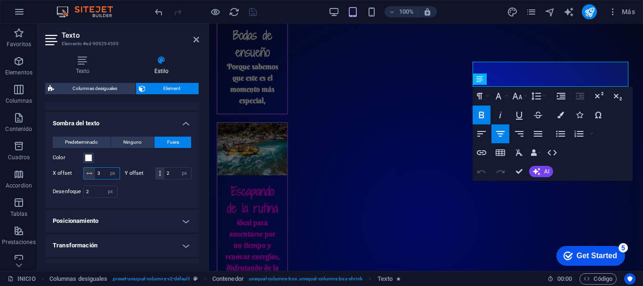
click at [105, 174] on input "3" at bounding box center [107, 173] width 24 height 11
type input "2"
click at [99, 197] on input "2" at bounding box center [100, 191] width 33 height 11
type input "3"
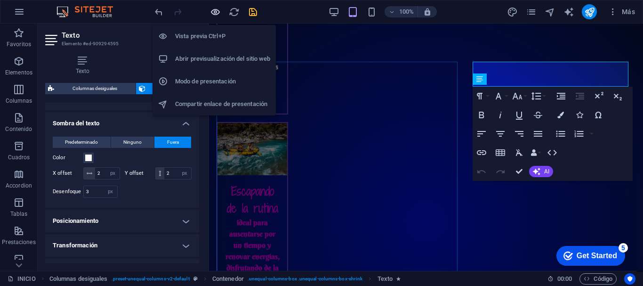
click at [216, 14] on icon "button" at bounding box center [215, 12] width 11 height 11
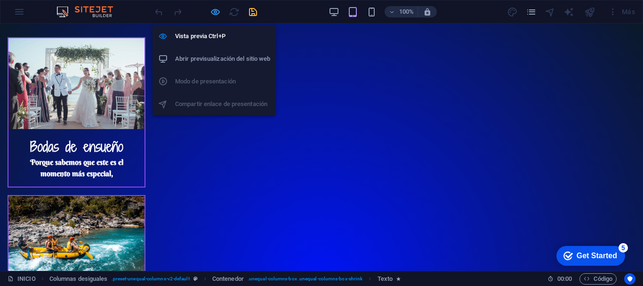
scroll to position [1461, 0]
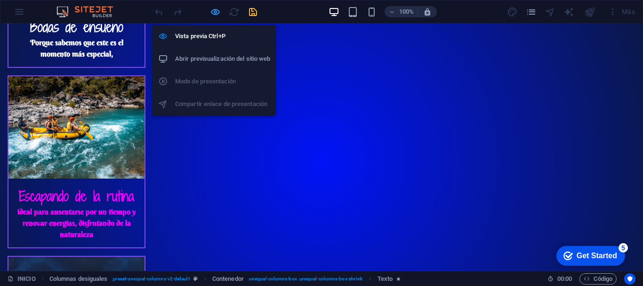
click at [215, 13] on icon "button" at bounding box center [215, 12] width 11 height 11
select select "px"
select select "flash"
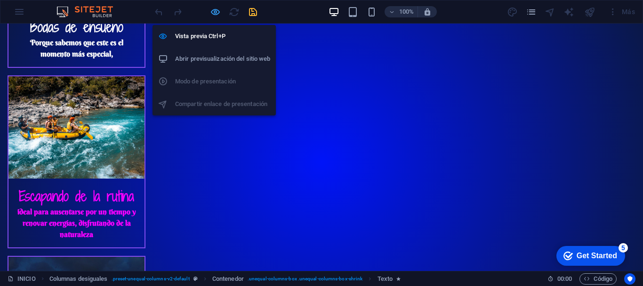
select select "s"
select select "scroll"
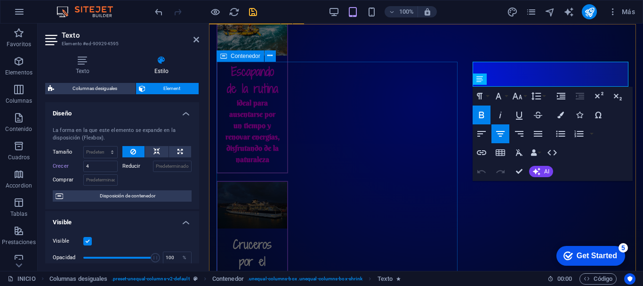
scroll to position [1341, 0]
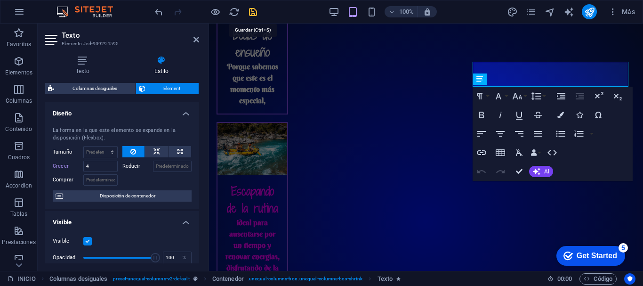
click at [256, 8] on icon "save" at bounding box center [253, 12] width 11 height 11
select select "px"
select select "flash"
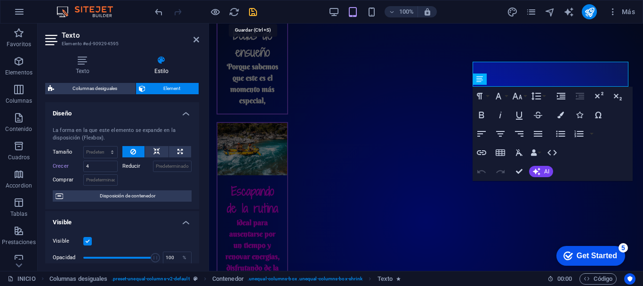
select select "s"
select select "scroll"
